Goal: Navigation & Orientation: Find specific page/section

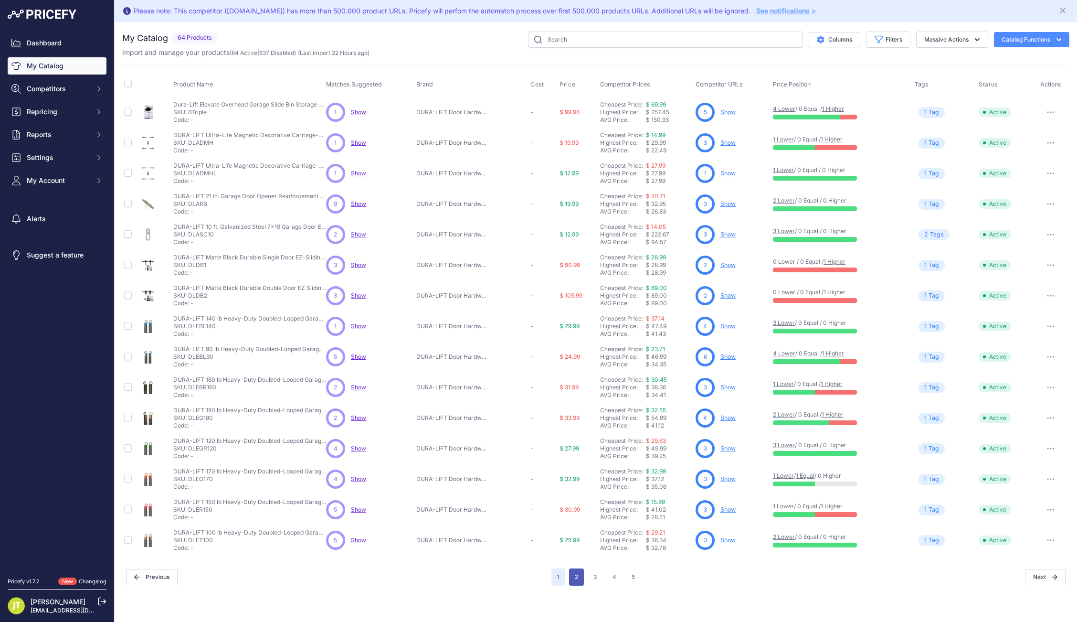
click at [573, 582] on button "2" at bounding box center [576, 576] width 15 height 17
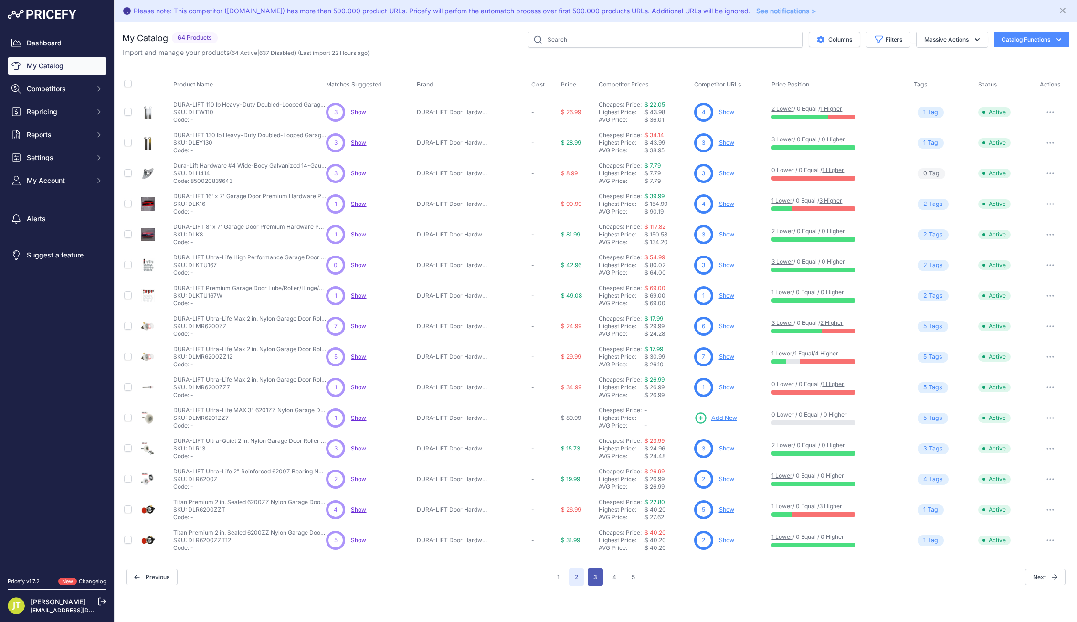
click at [596, 575] on button "3" at bounding box center [595, 576] width 15 height 17
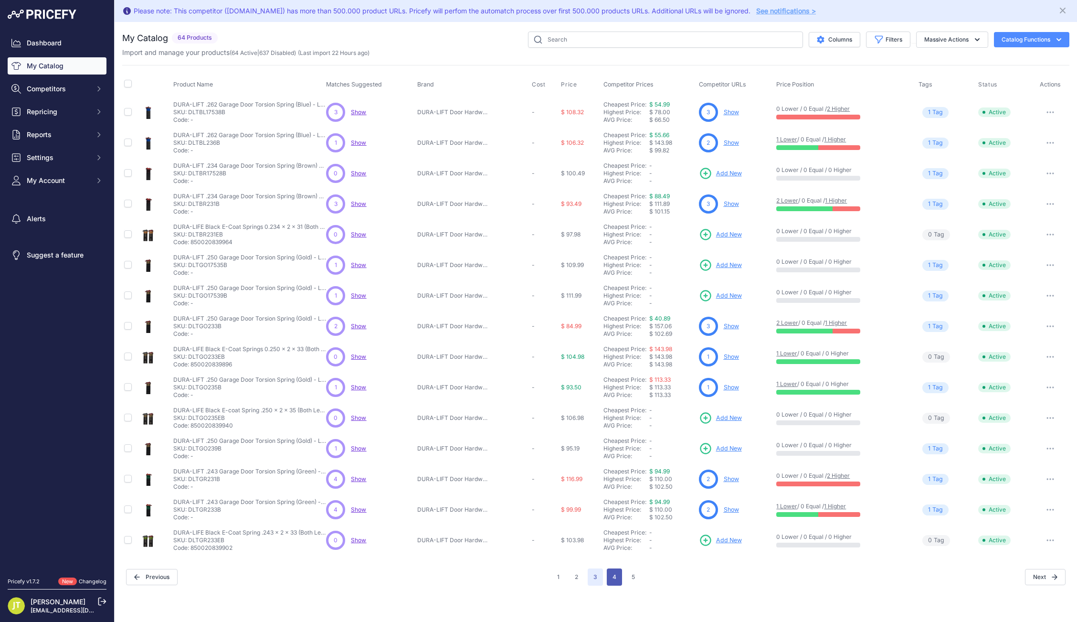
click at [613, 569] on button "4" at bounding box center [614, 576] width 15 height 17
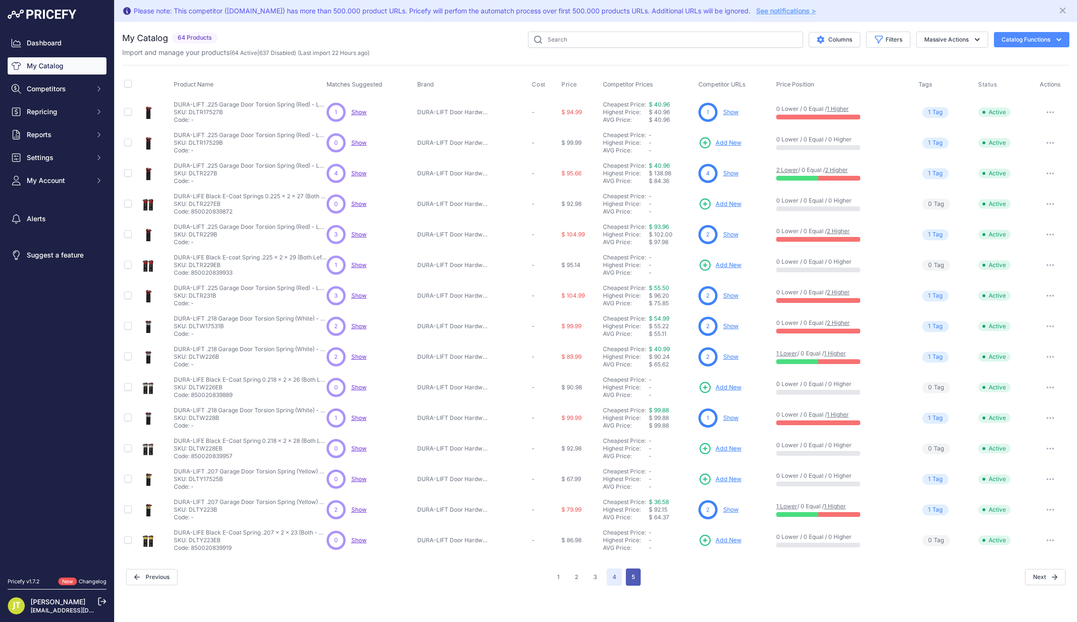
click at [629, 576] on button "5" at bounding box center [633, 576] width 15 height 17
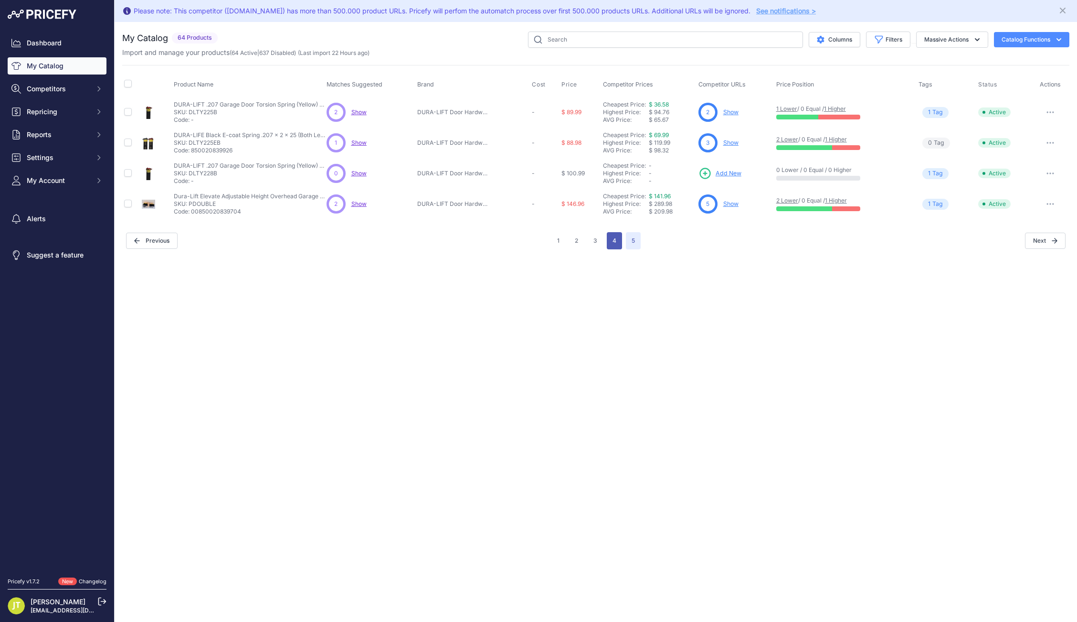
click at [617, 246] on button "4" at bounding box center [614, 240] width 15 height 17
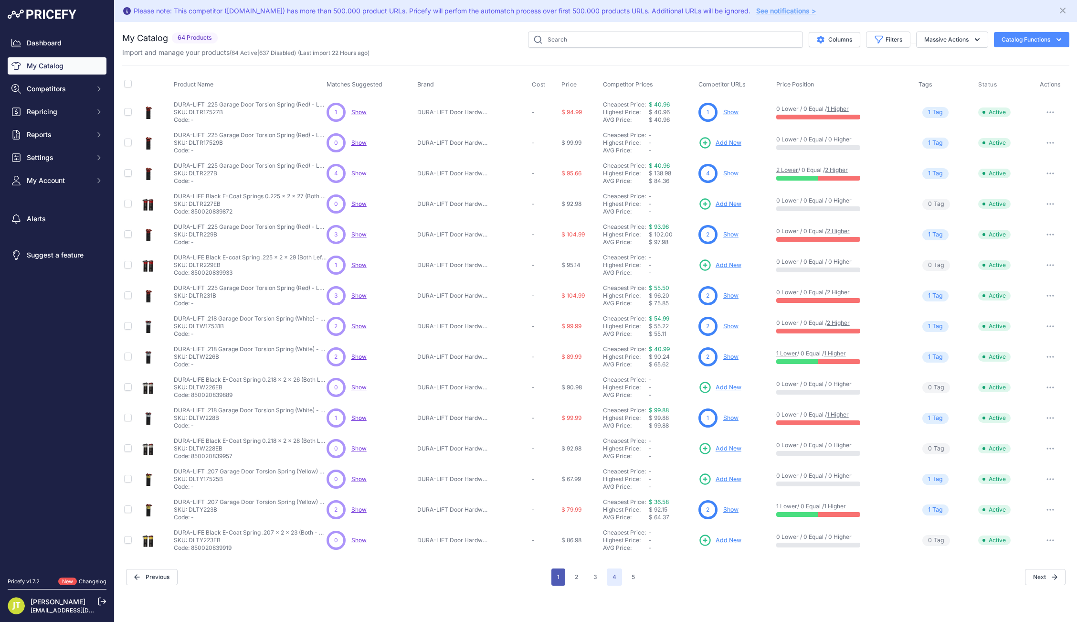
click at [556, 579] on button "1" at bounding box center [559, 576] width 14 height 17
